Goal: Information Seeking & Learning: Learn about a topic

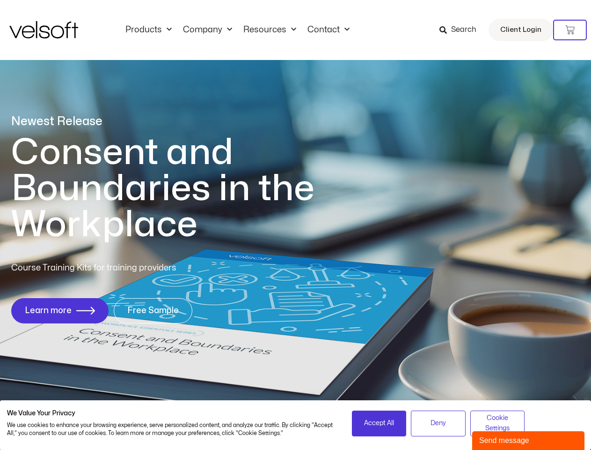
click at [295, 225] on h1 "Consent and Boundaries in the Workplace" at bounding box center [182, 188] width 342 height 108
click at [570, 30] on icon at bounding box center [570, 29] width 9 height 9
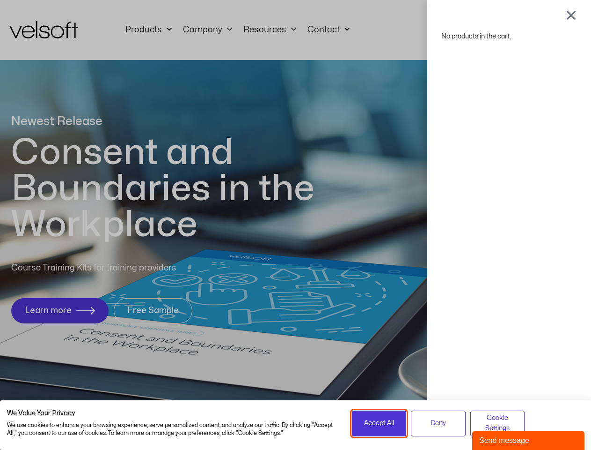
click at [379, 423] on span "Accept All" at bounding box center [379, 423] width 30 height 10
click at [438, 423] on div "No products in the cart." at bounding box center [295, 225] width 591 height 450
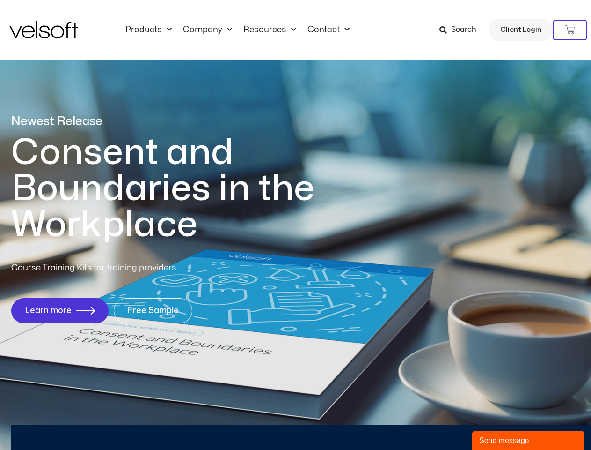
click at [296, 225] on div "No products in the cart." at bounding box center [296, 225] width 0 height 0
click at [529, 440] on div "Send message" at bounding box center [528, 440] width 98 height 11
